Goal: Navigation & Orientation: Find specific page/section

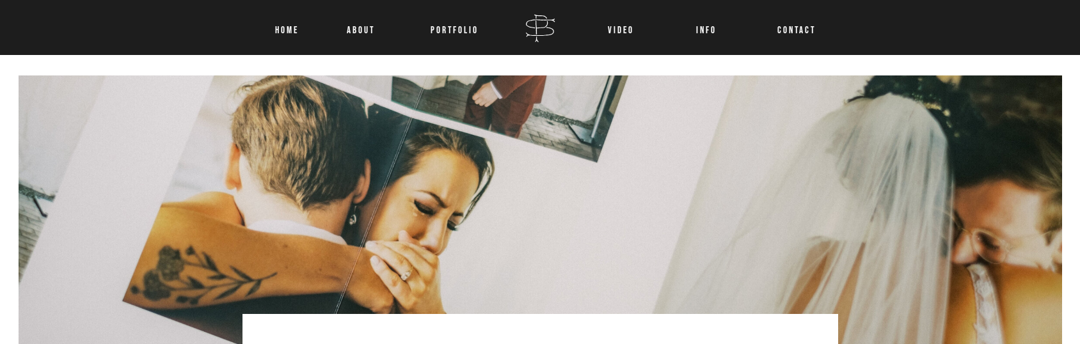
click at [703, 30] on nav "INFO" at bounding box center [706, 27] width 47 height 17
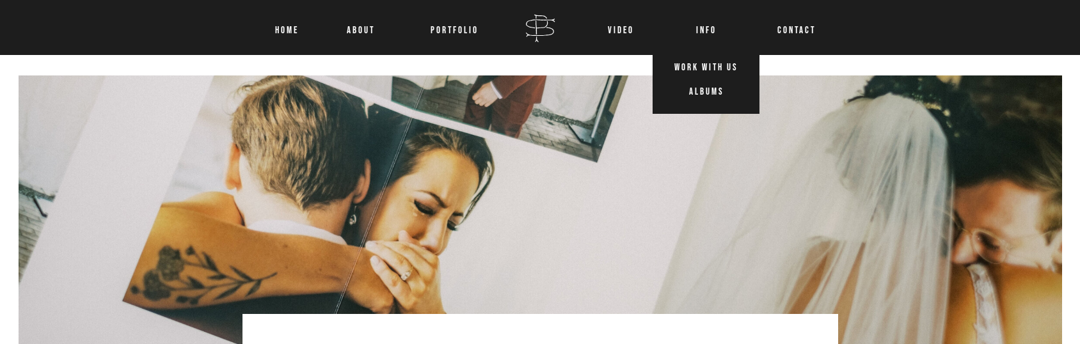
click at [715, 92] on nav "ALBUMS" at bounding box center [707, 89] width 68 height 17
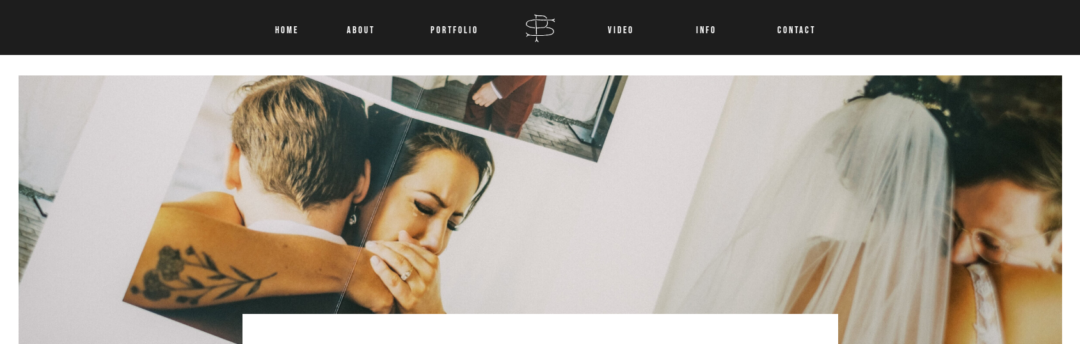
click at [454, 29] on nav "Portfolio" at bounding box center [455, 27] width 60 height 17
click at [443, 28] on nav "Portfolio" at bounding box center [455, 27] width 60 height 17
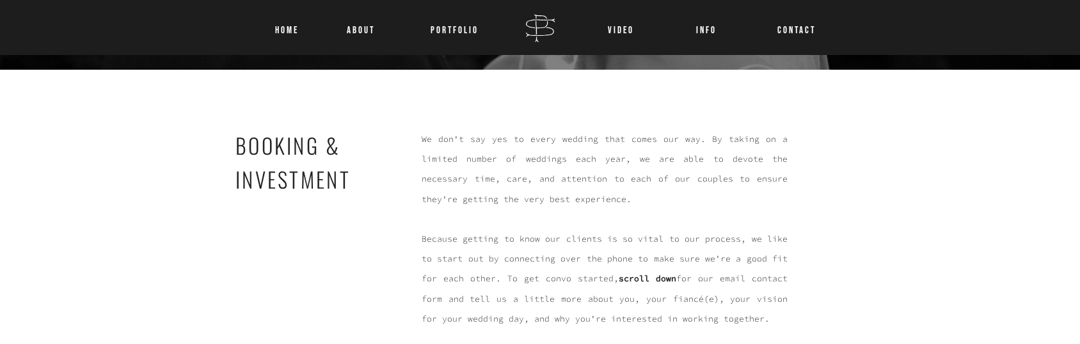
scroll to position [2609, 0]
